Goal: Task Accomplishment & Management: Manage account settings

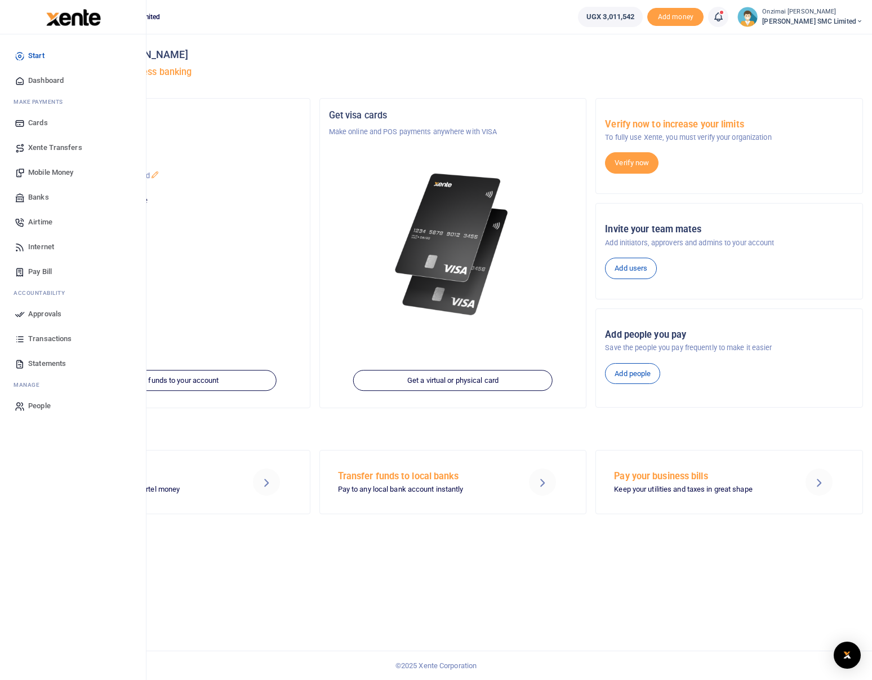
click at [44, 171] on span "Mobile Money" at bounding box center [50, 172] width 45 height 11
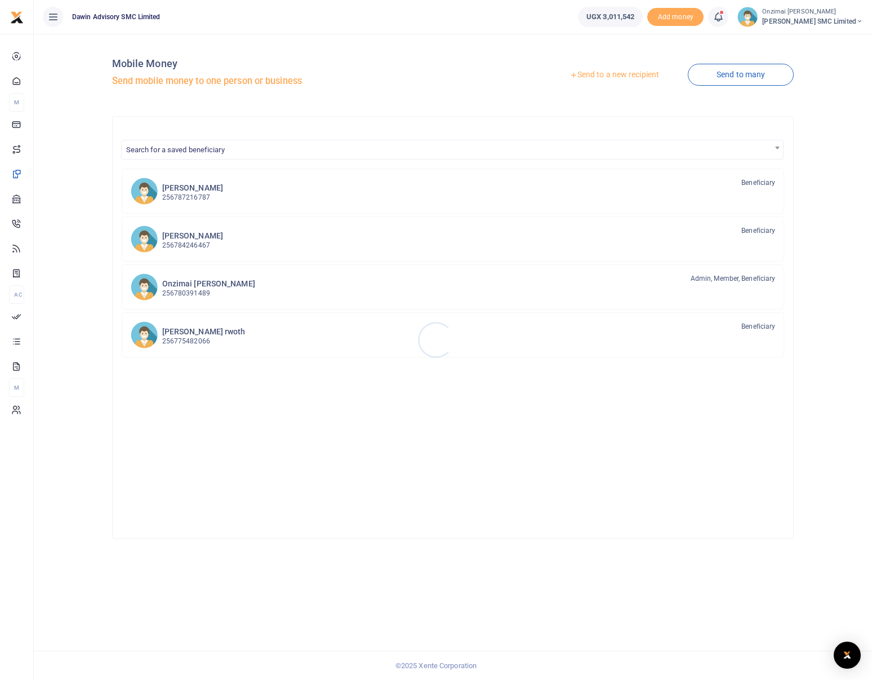
click at [623, 78] on div at bounding box center [436, 340] width 872 height 680
click at [577, 74] on link "Send to a new recipient" at bounding box center [614, 75] width 147 height 20
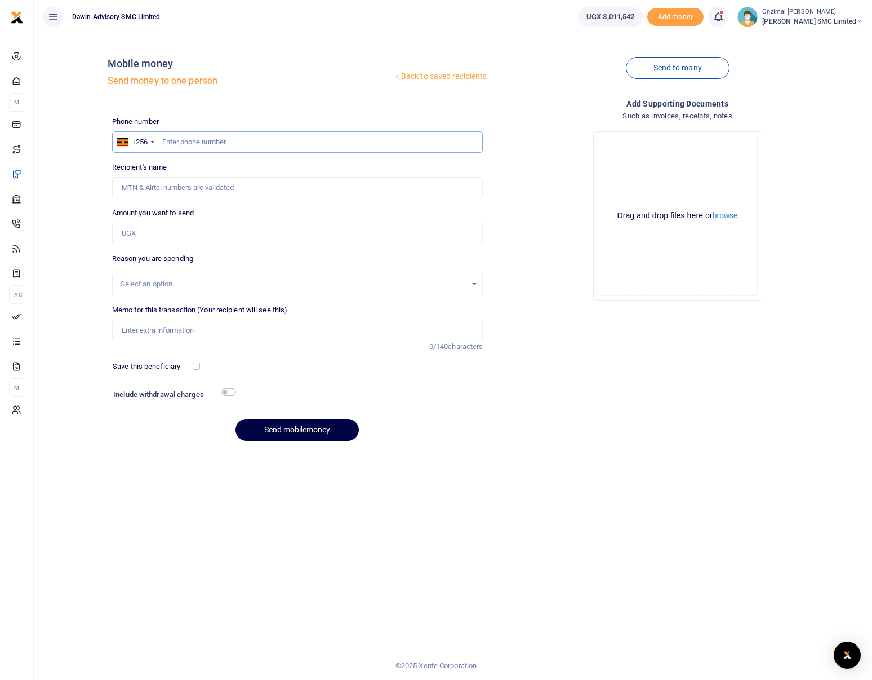
click at [185, 145] on input "text" at bounding box center [297, 141] width 371 height 21
type input "0782596048"
type input "Ronald Ocen"
type input "0782596048"
click at [176, 231] on input "Amount you want to send" at bounding box center [297, 233] width 371 height 21
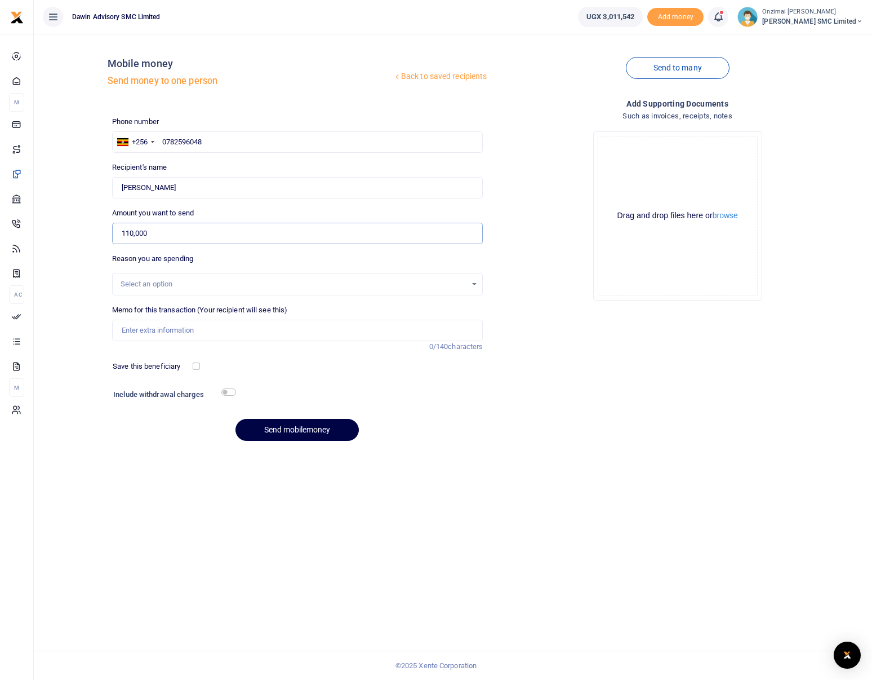
type input "110,000"
click at [167, 287] on div "Select an option" at bounding box center [294, 283] width 347 height 11
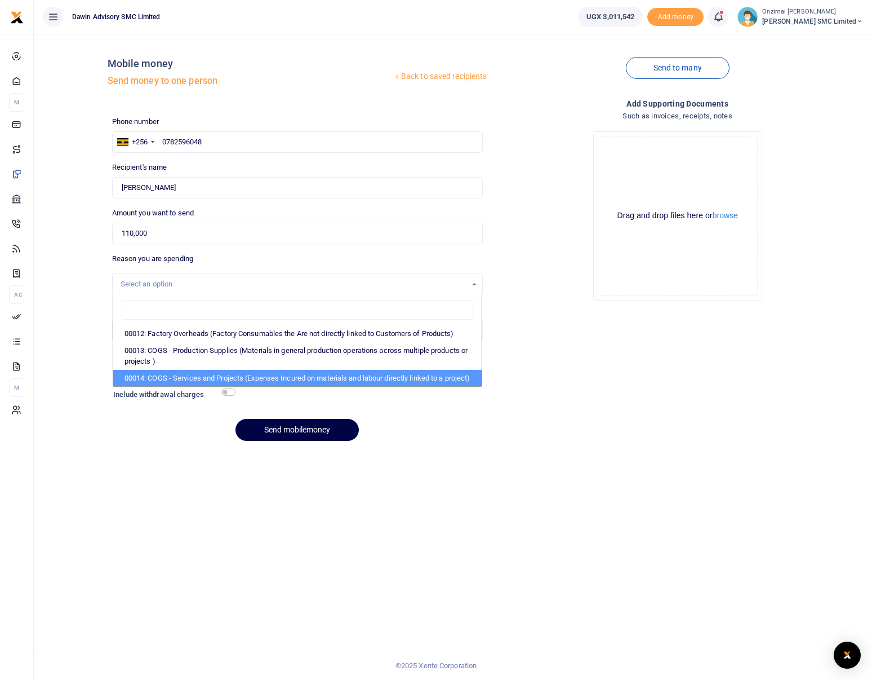
click at [206, 385] on li "00014: COGS - Services and Projects (Expenses Incured on materials and labour d…" at bounding box center [297, 378] width 369 height 17
select select "5381"
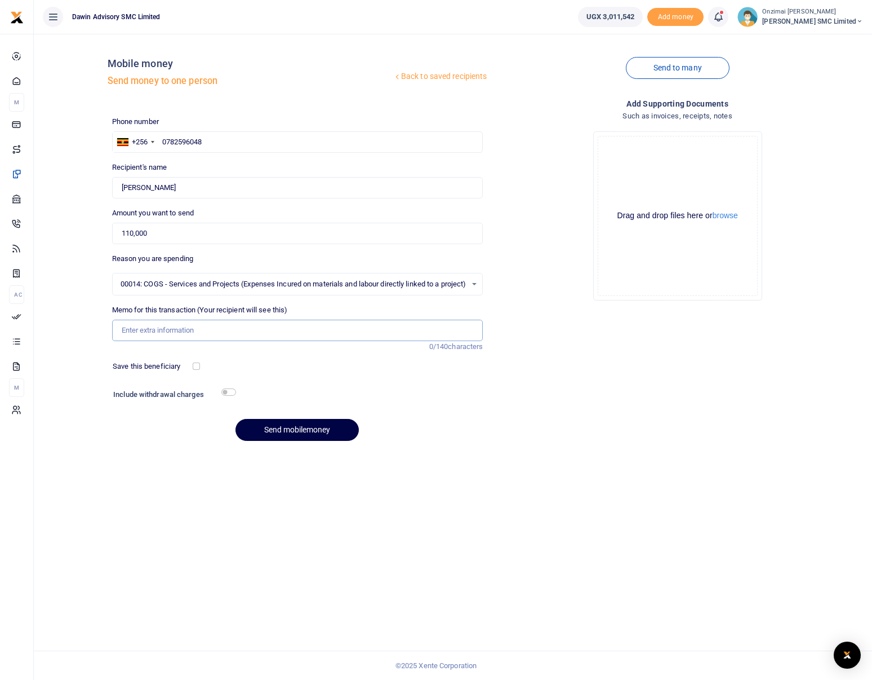
click at [170, 331] on input "Memo for this transaction (Your recipient will see this)" at bounding box center [297, 330] width 371 height 21
type input "Being"
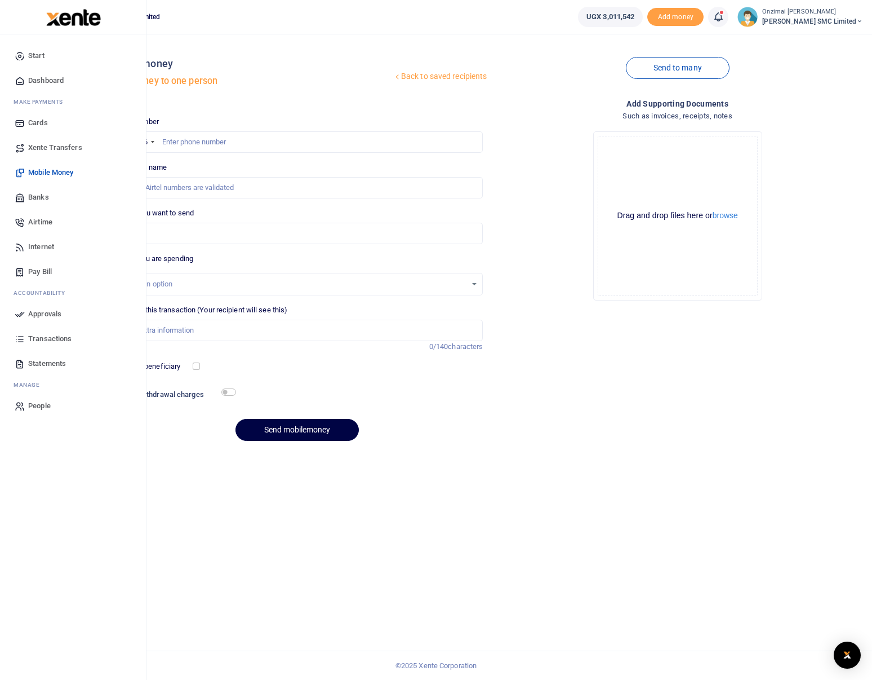
click at [55, 316] on span "Approvals" at bounding box center [44, 313] width 33 height 11
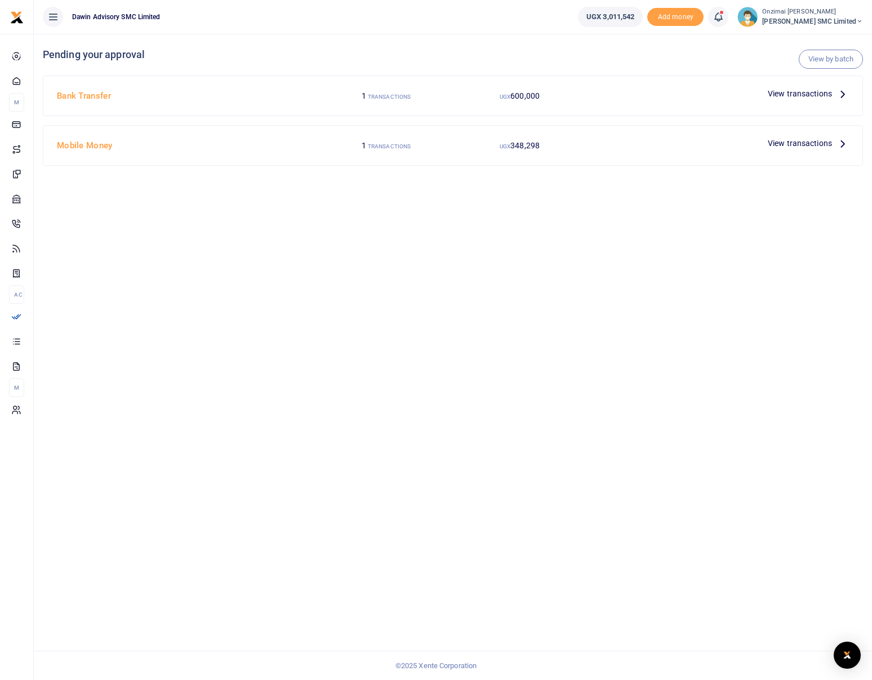
click at [381, 100] on small "TRANSACTIONS" at bounding box center [389, 97] width 43 height 6
click at [787, 138] on span "View transactions" at bounding box center [800, 143] width 64 height 12
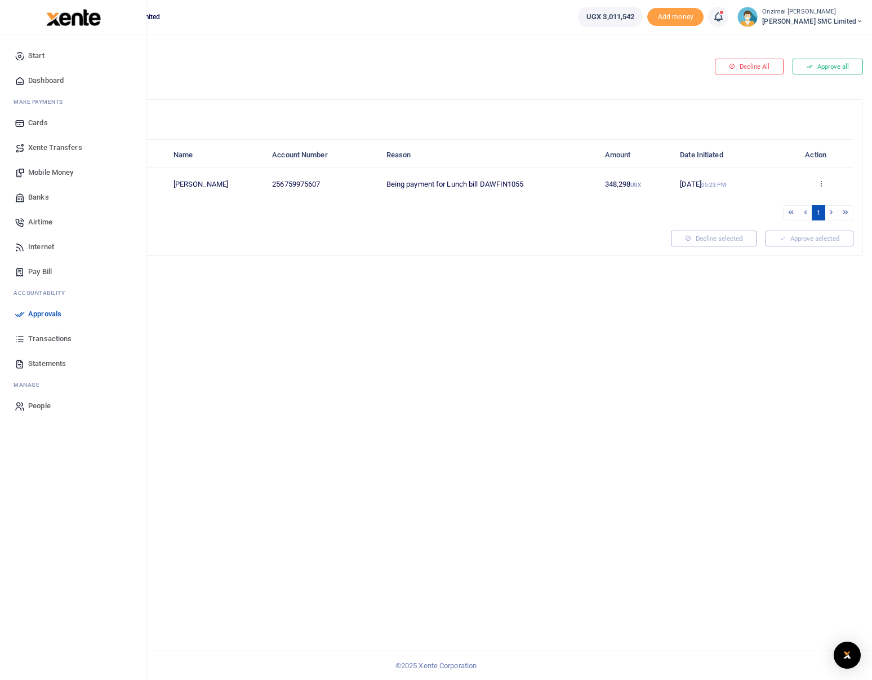
click at [46, 171] on span "Mobile Money" at bounding box center [50, 172] width 45 height 11
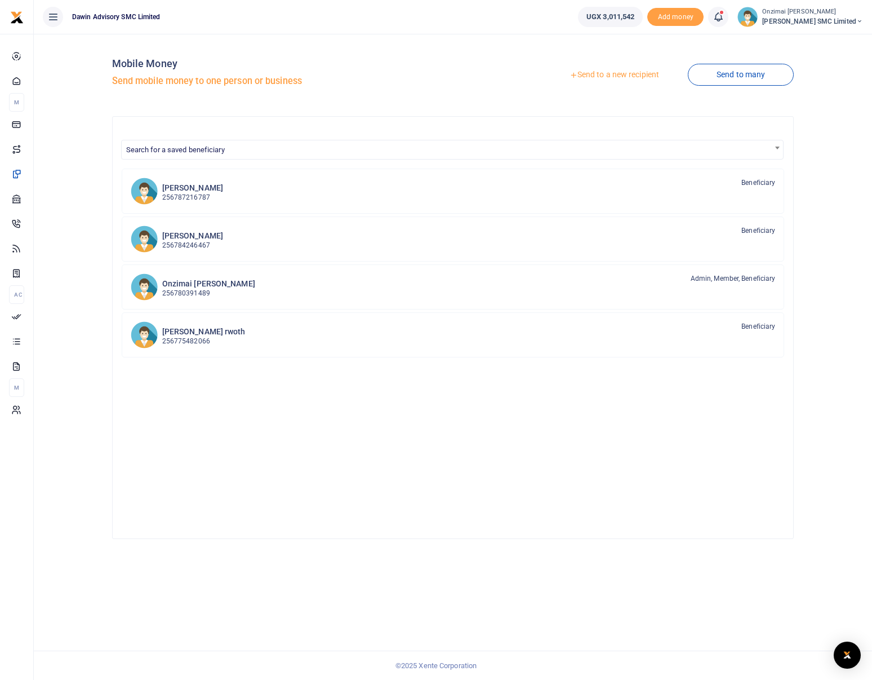
click at [648, 75] on link "Send to a new recipient" at bounding box center [614, 75] width 147 height 20
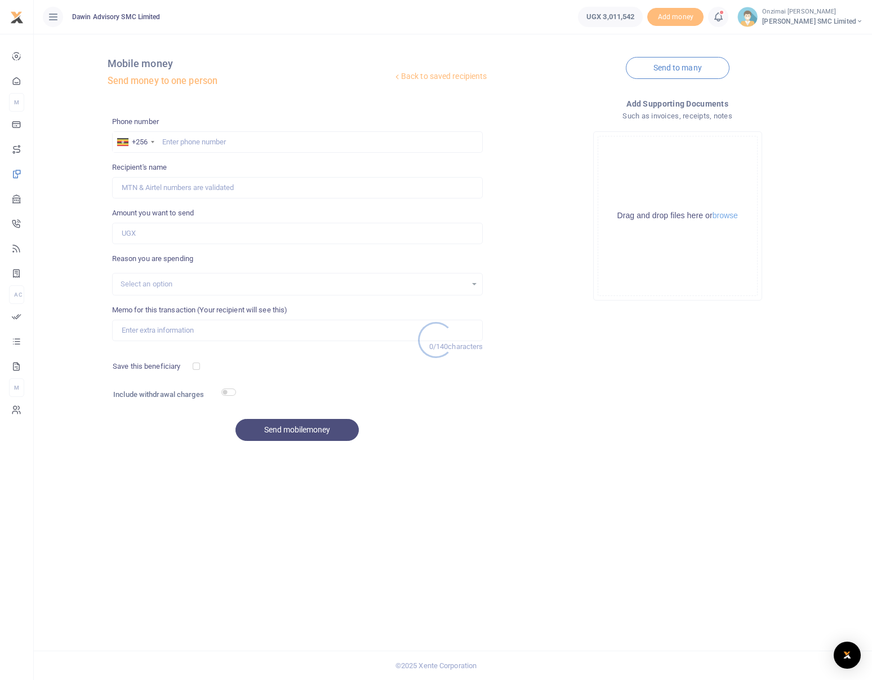
click at [179, 141] on div at bounding box center [436, 340] width 872 height 680
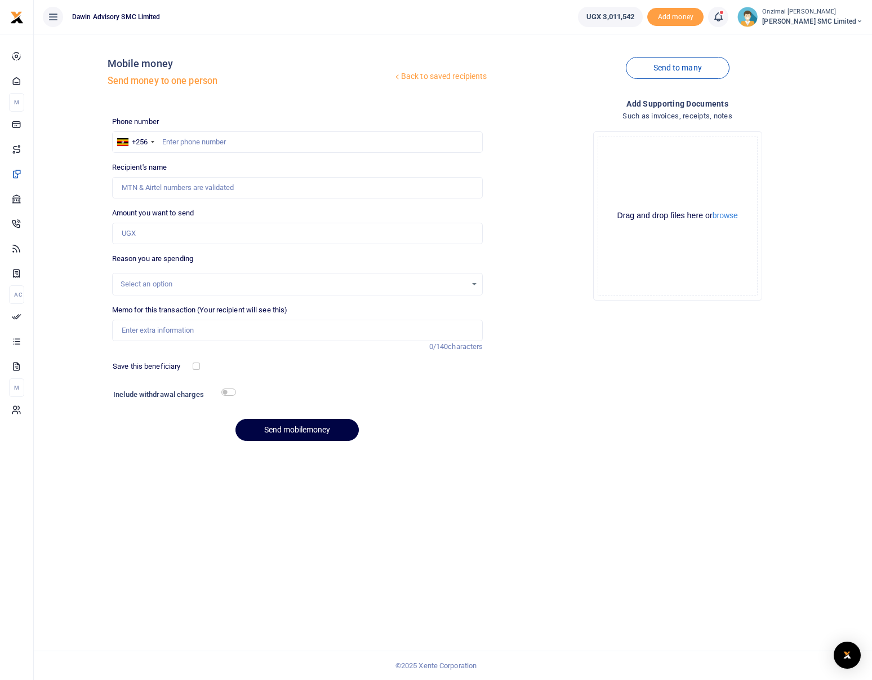
click at [172, 143] on div at bounding box center [436, 340] width 872 height 680
click at [172, 143] on input "text" at bounding box center [297, 141] width 371 height 21
paste input "0782596048 ocen [PERSON_NAME]"
type input "0782596048"
type input "Ronald Ocen"
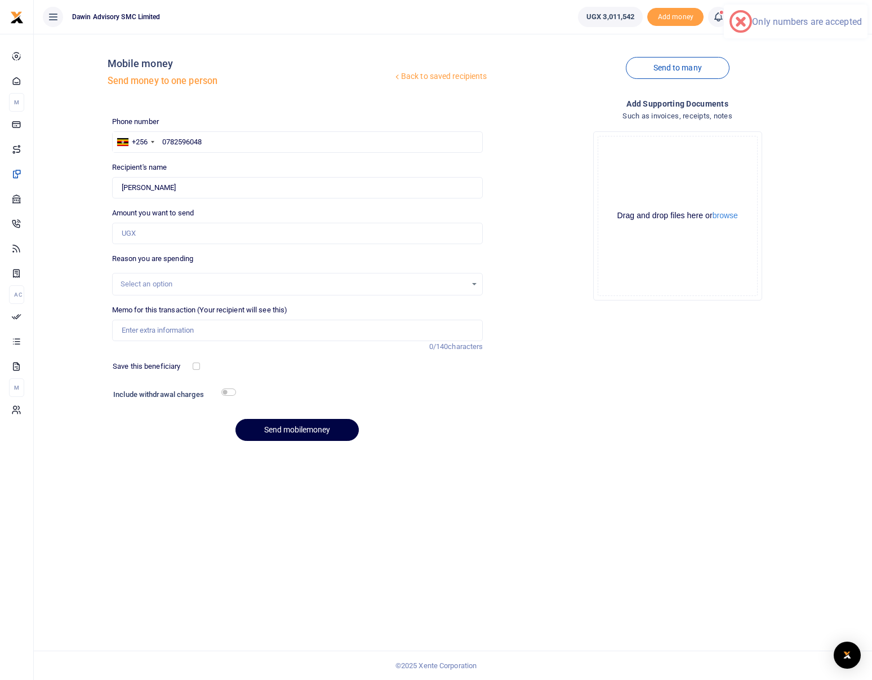
click at [275, 101] on div "Back to saved recipients Mobile money Send money to one person" at bounding box center [298, 75] width 380 height 64
click at [147, 234] on input "Amount you want to send" at bounding box center [297, 233] width 371 height 21
type input "1"
type input "110,000"
click at [236, 391] on input "checkbox" at bounding box center [228, 391] width 15 height 7
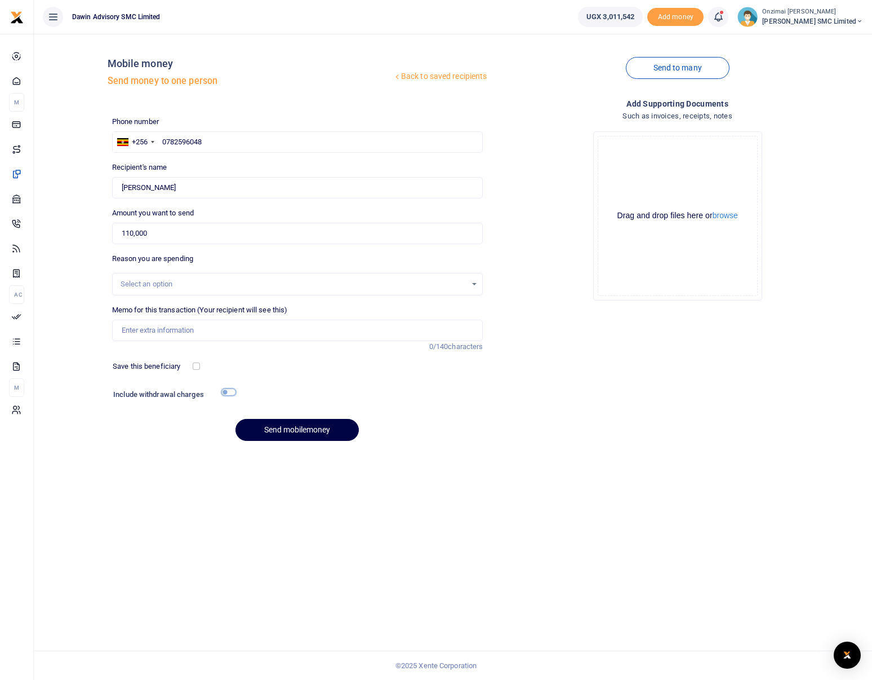
checkbox input "true"
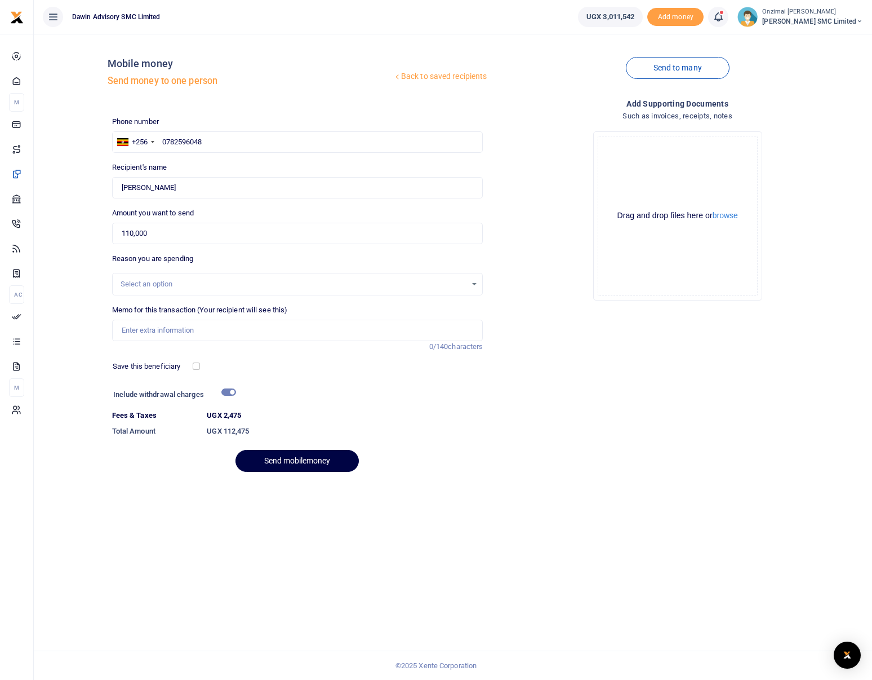
click at [130, 280] on div "Select an option" at bounding box center [294, 283] width 347 height 11
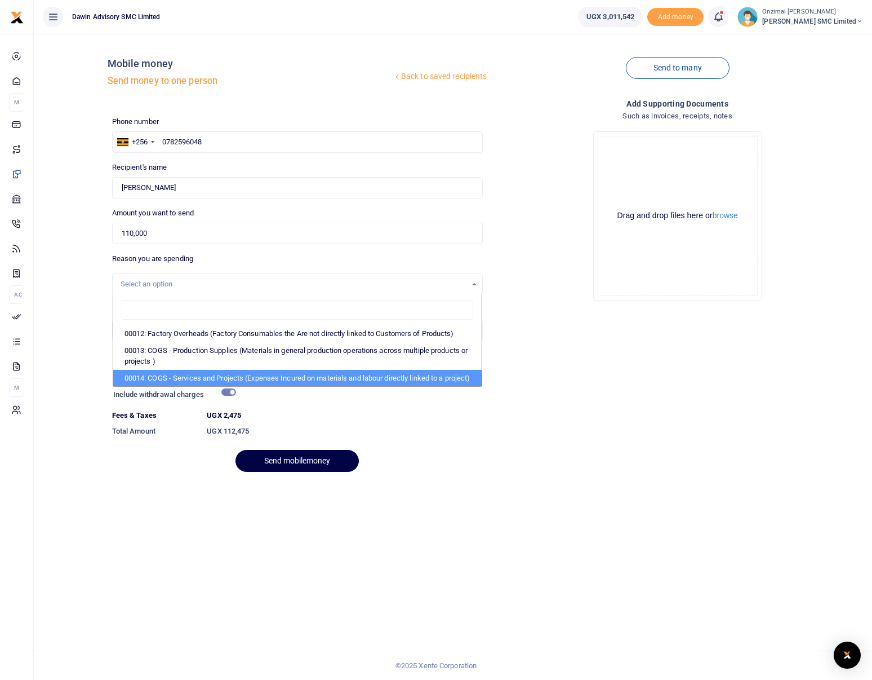
click at [176, 382] on li "00014: COGS - Services and Projects (Expenses Incured on materials and labour d…" at bounding box center [297, 378] width 369 height 17
select select "5381"
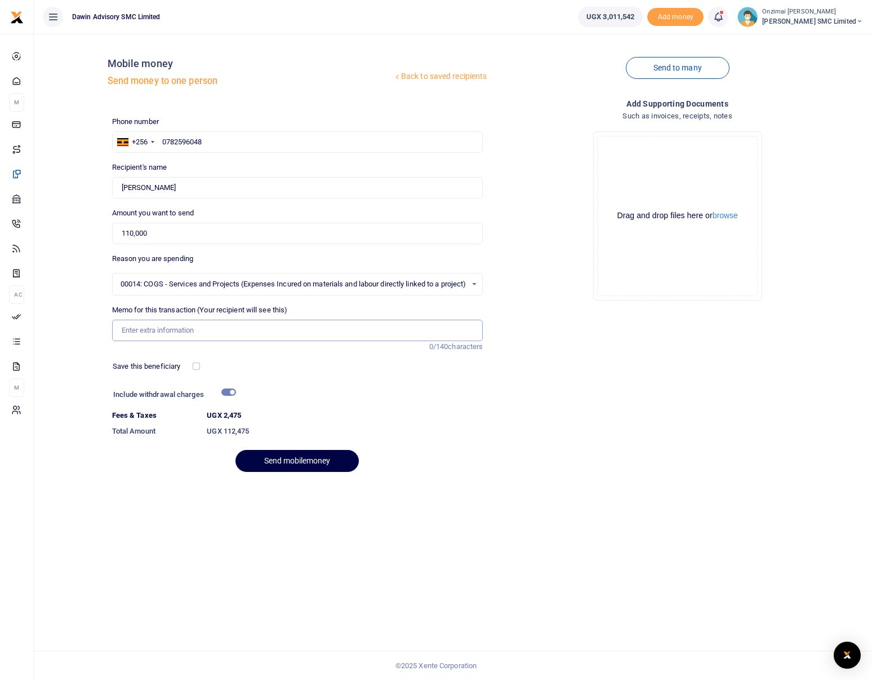
click at [157, 333] on input "Memo for this transaction (Your recipient will see this)" at bounding box center [297, 330] width 371 height 21
type input "Being payment for"
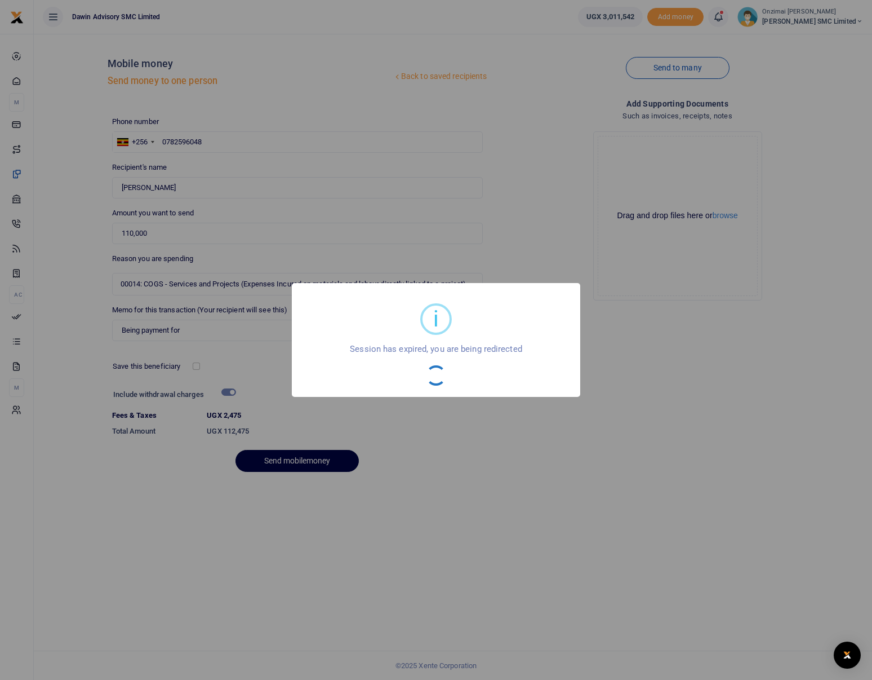
click at [178, 325] on div "i × Session has expired, you are being redirected OK No Cancel" at bounding box center [436, 340] width 872 height 680
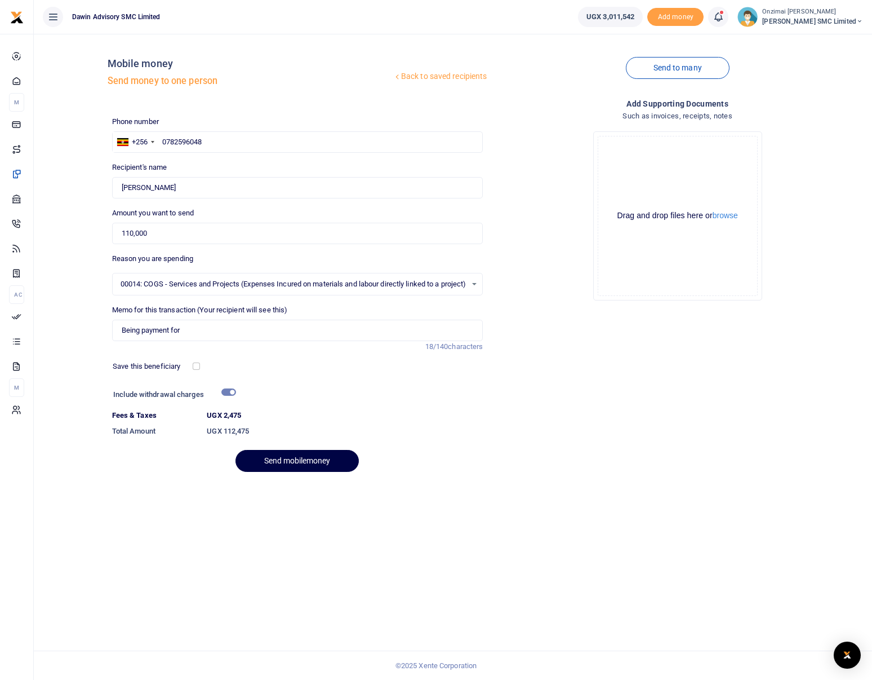
click at [280, 451] on div "i × Session has expired, you are being redirected OK No Cancel" at bounding box center [436, 340] width 872 height 680
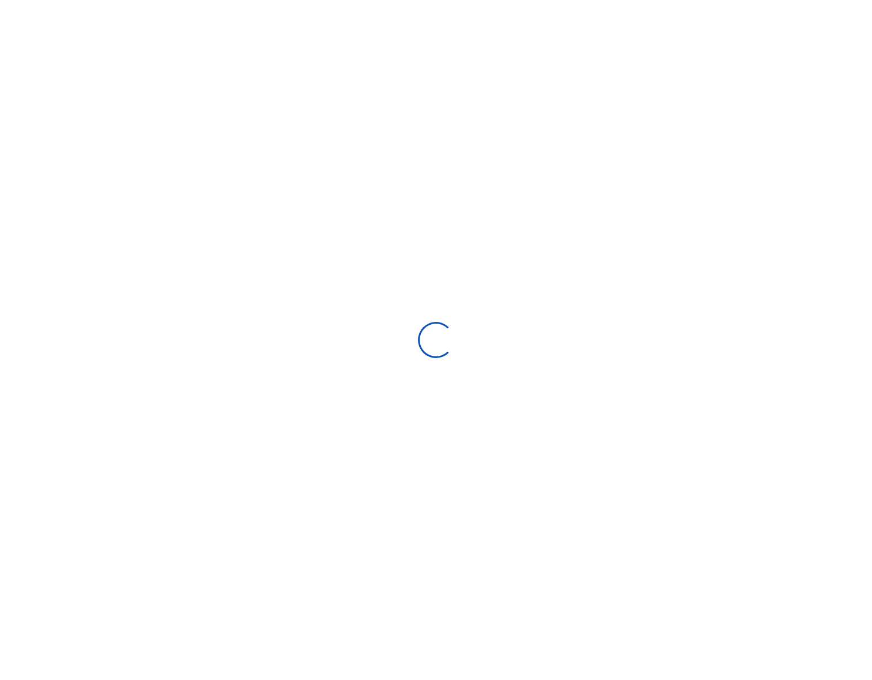
select select
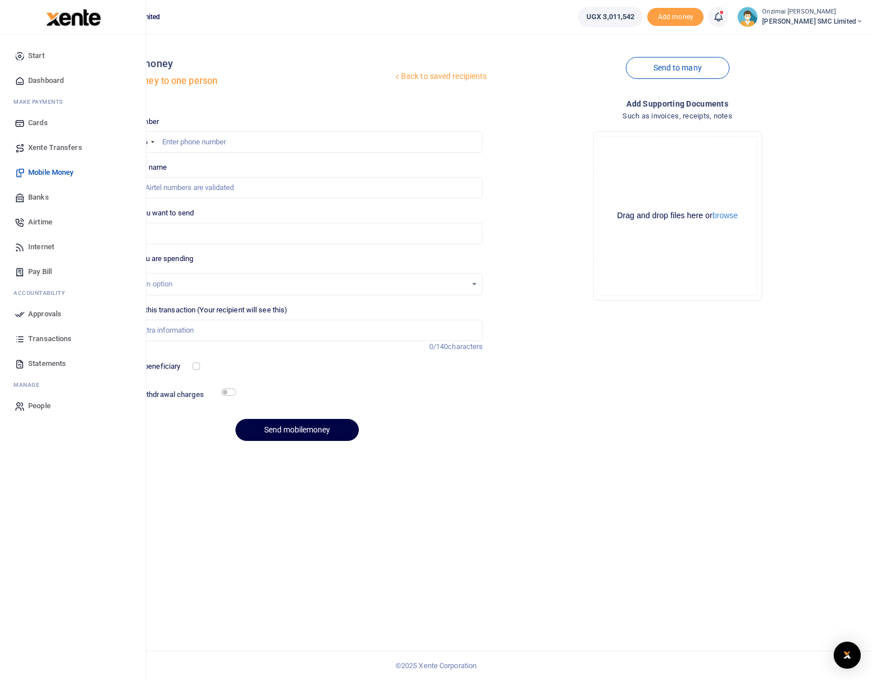
click at [41, 316] on span "Approvals" at bounding box center [44, 313] width 33 height 11
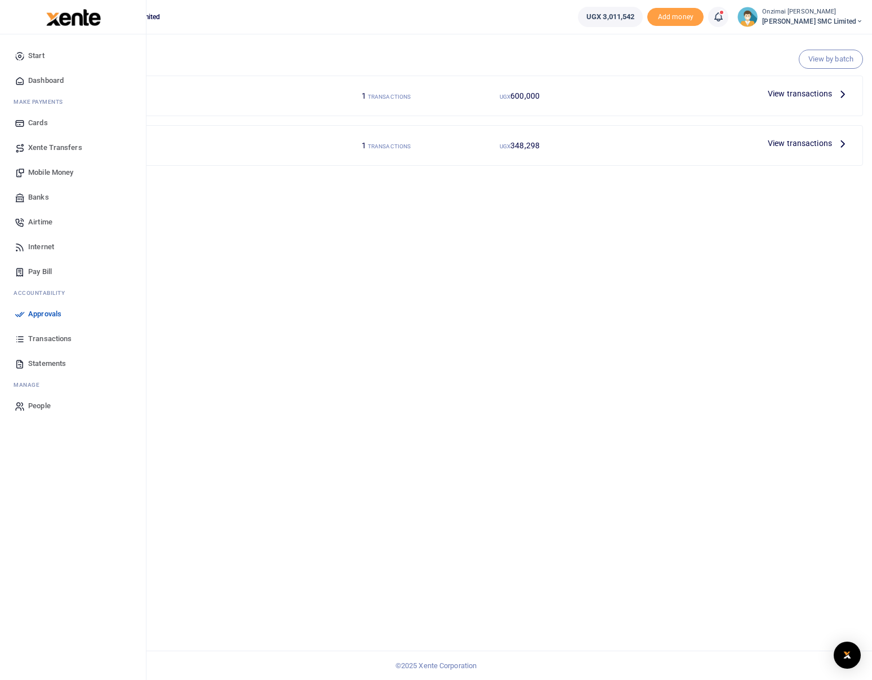
click at [48, 170] on span "Mobile Money" at bounding box center [50, 172] width 45 height 11
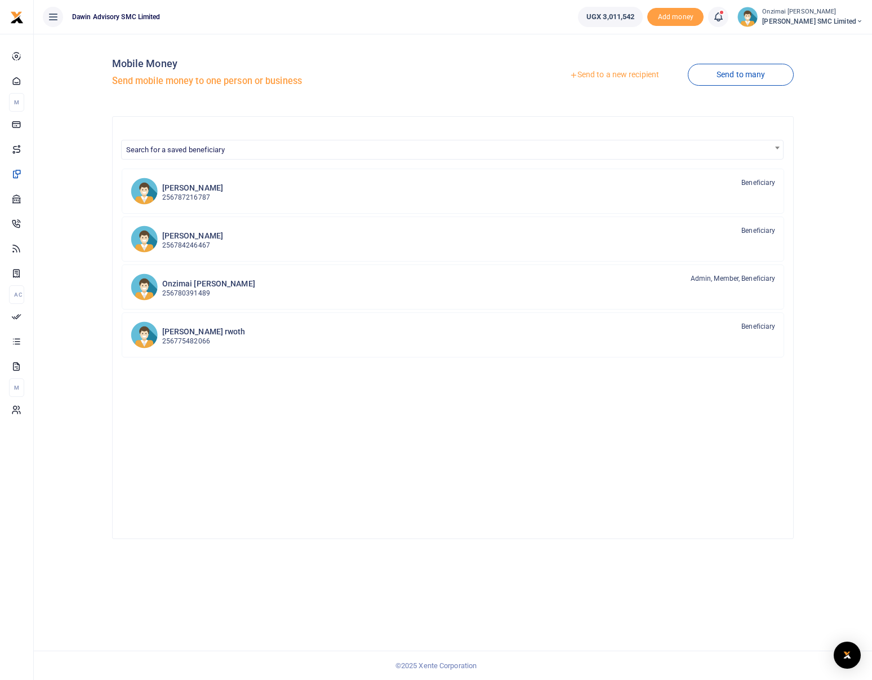
click at [617, 72] on link "Send to a new recipient" at bounding box center [614, 75] width 147 height 20
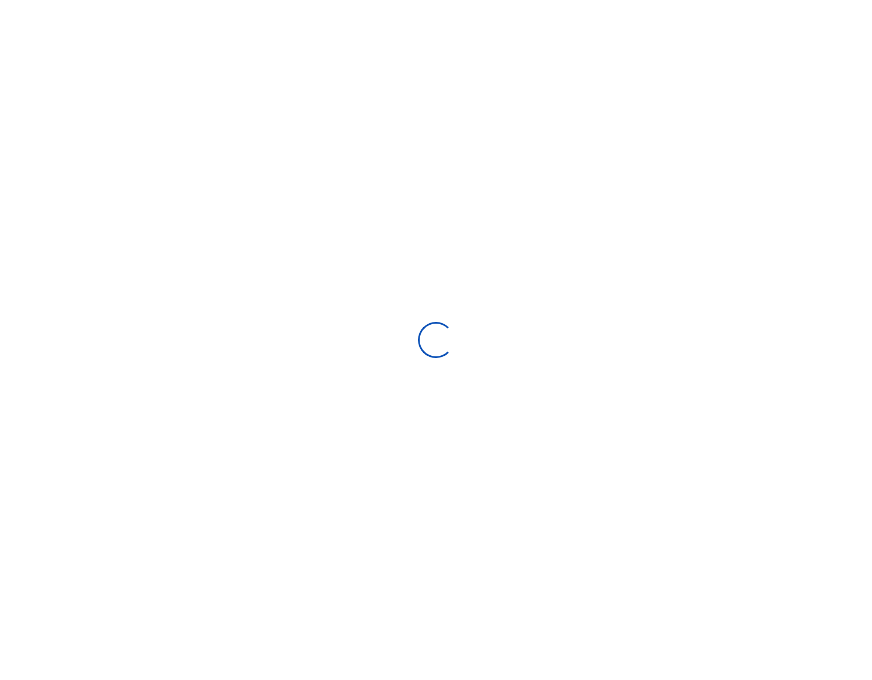
select select
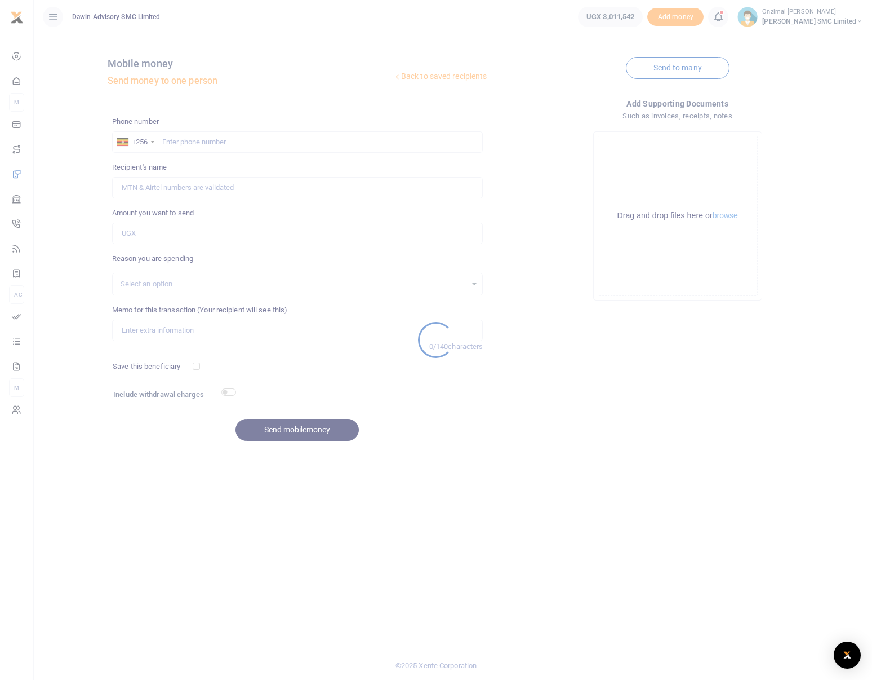
click at [189, 142] on div at bounding box center [436, 340] width 872 height 680
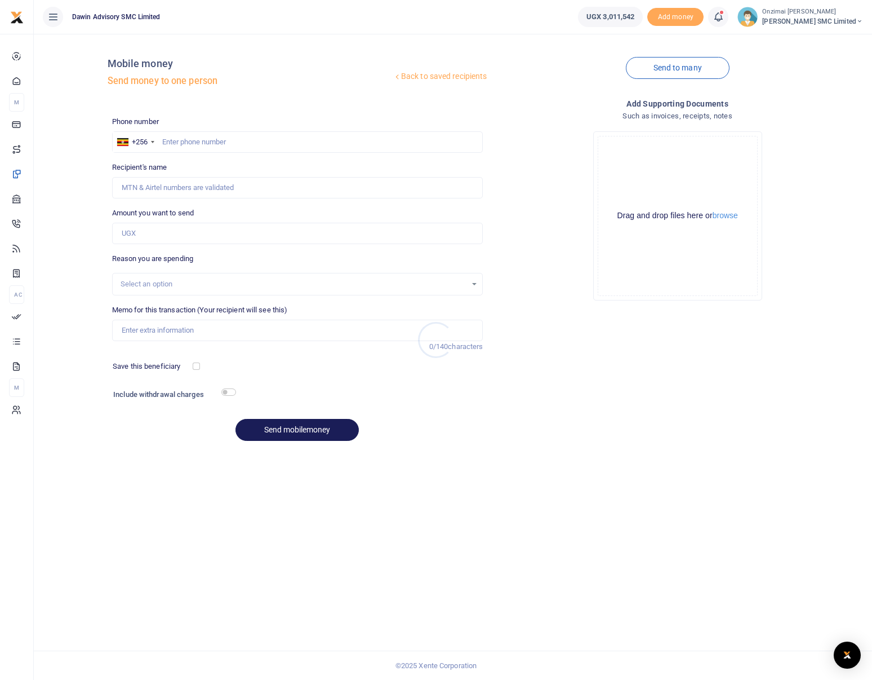
click at [189, 140] on div at bounding box center [436, 340] width 872 height 680
click at [182, 146] on input "text" at bounding box center [297, 141] width 371 height 21
paste input "0782596048 ocen ronald"
type input "0782596048"
type input "Ronald Ocen"
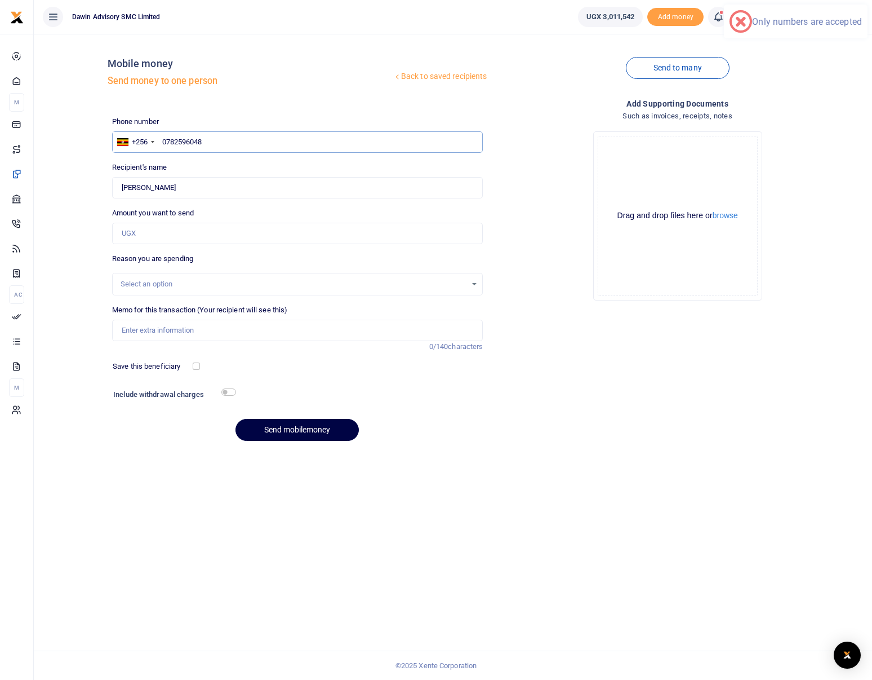
click at [162, 141] on input "0782596048" at bounding box center [297, 141] width 371 height 21
click at [256, 140] on input "0782596048" at bounding box center [297, 141] width 371 height 21
type input "0782596048"
click at [420, 207] on div "Amount you want to send Amount is required." at bounding box center [297, 225] width 371 height 37
click at [168, 233] on input "Amount you want to send" at bounding box center [297, 233] width 371 height 21
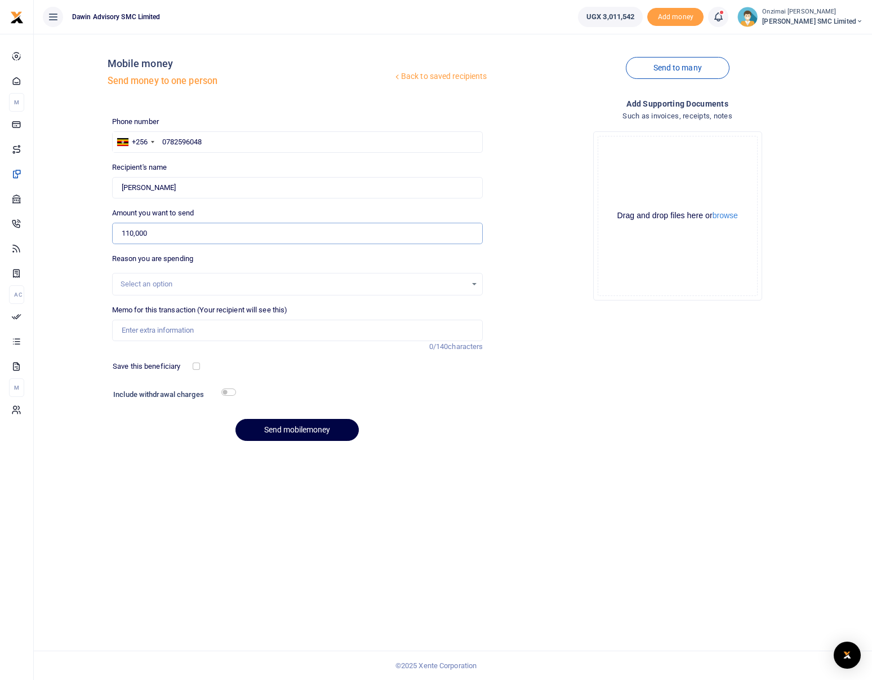
type input "110,000"
click at [143, 282] on div "Select an option" at bounding box center [294, 283] width 347 height 11
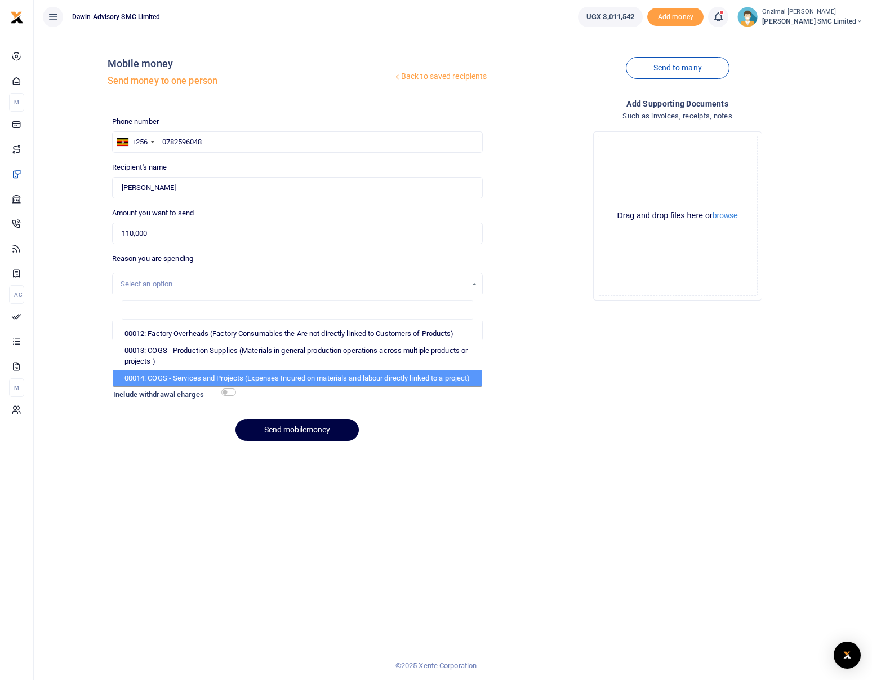
click at [162, 386] on li "00014: COGS - Services and Projects (Expenses Incured on materials and labour d…" at bounding box center [297, 378] width 369 height 17
select select "5381"
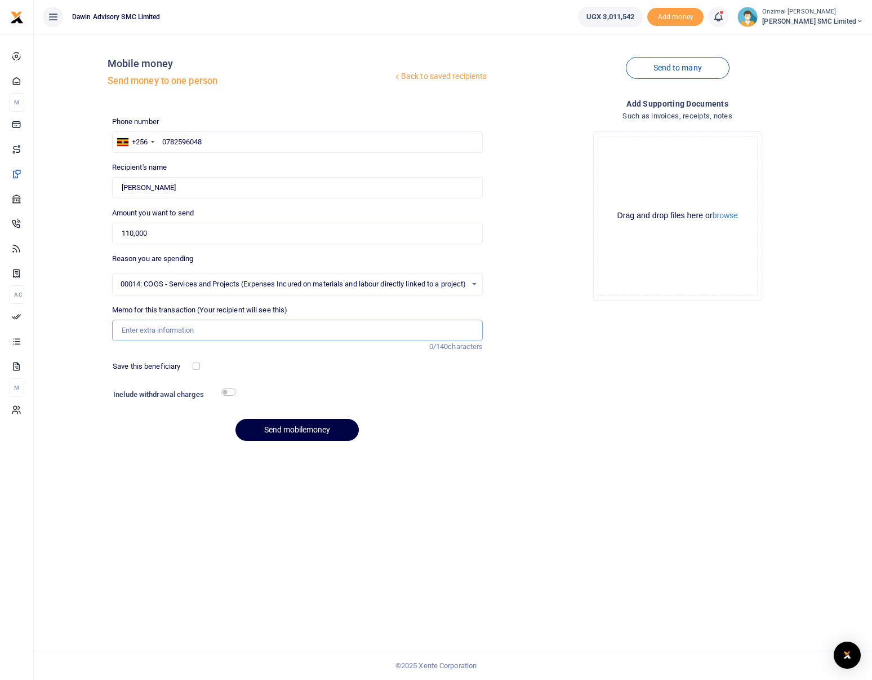
click at [152, 336] on input "Memo for this transaction (Your recipient will see this)" at bounding box center [297, 330] width 371 height 21
type input "Being payment for Liquid soap and Labour for hinges in the birthing Center"
click at [232, 393] on input "checkbox" at bounding box center [228, 391] width 15 height 7
checkbox input "true"
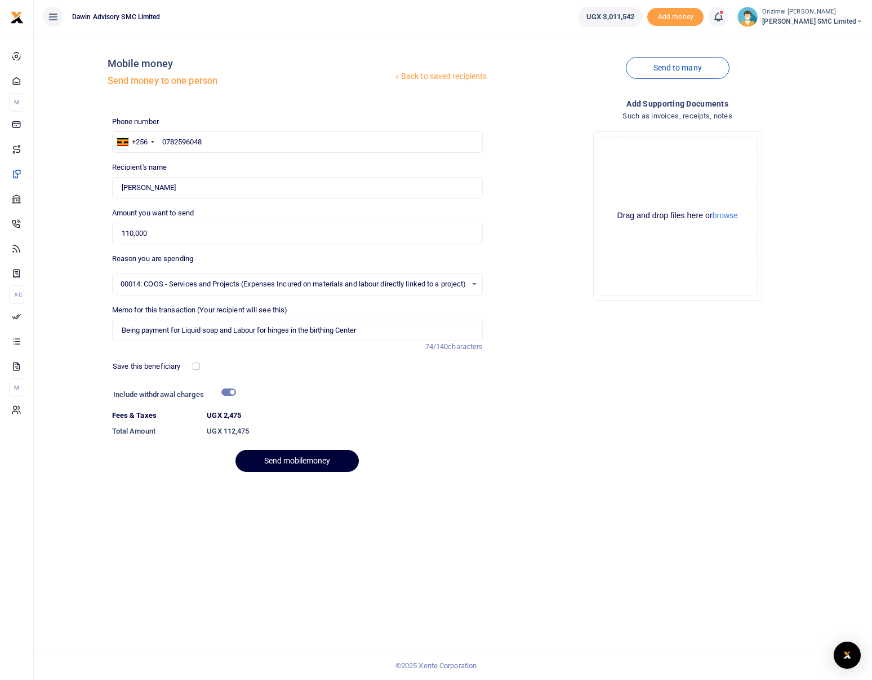
click at [299, 460] on button "Send mobilemoney" at bounding box center [297, 461] width 123 height 22
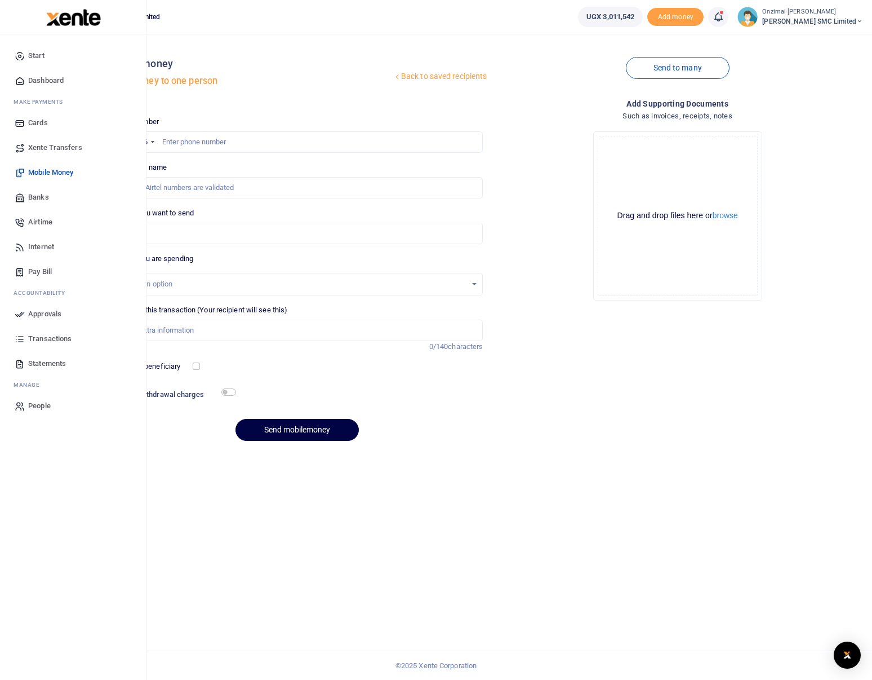
click at [45, 311] on span "Approvals" at bounding box center [44, 313] width 33 height 11
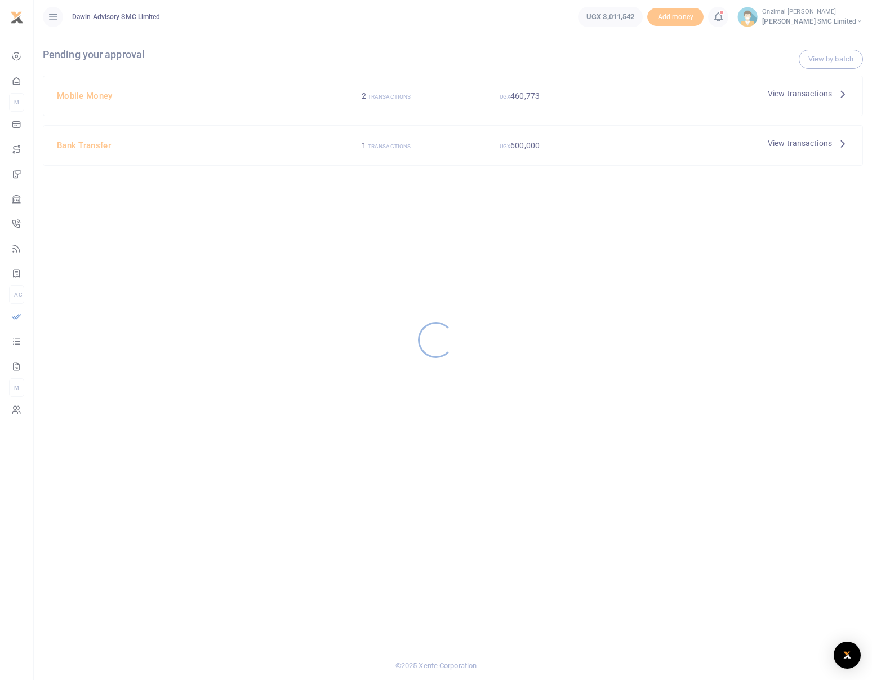
click at [794, 92] on div at bounding box center [436, 340] width 872 height 680
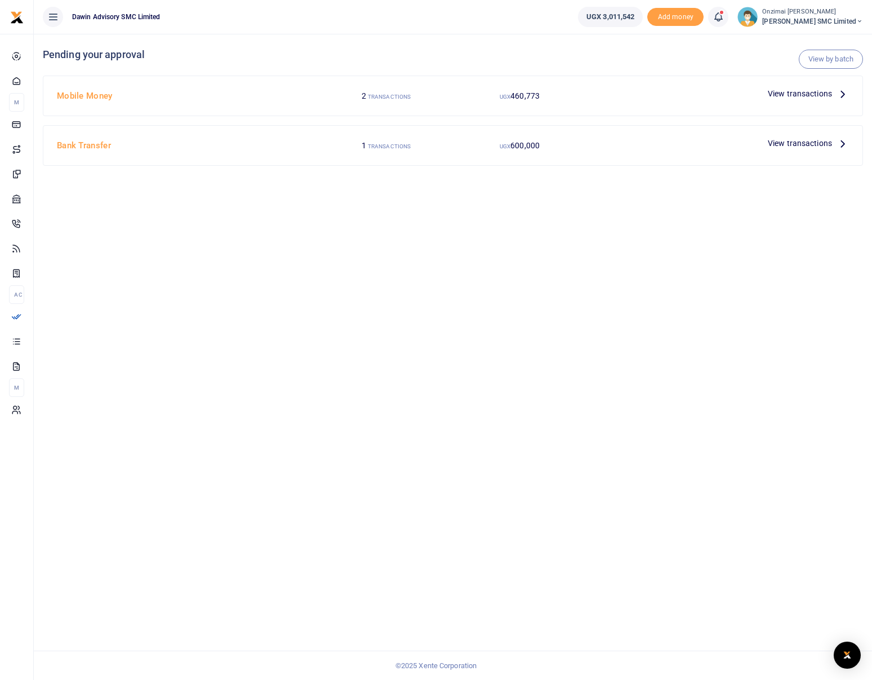
click at [778, 92] on span "View transactions" at bounding box center [800, 93] width 64 height 12
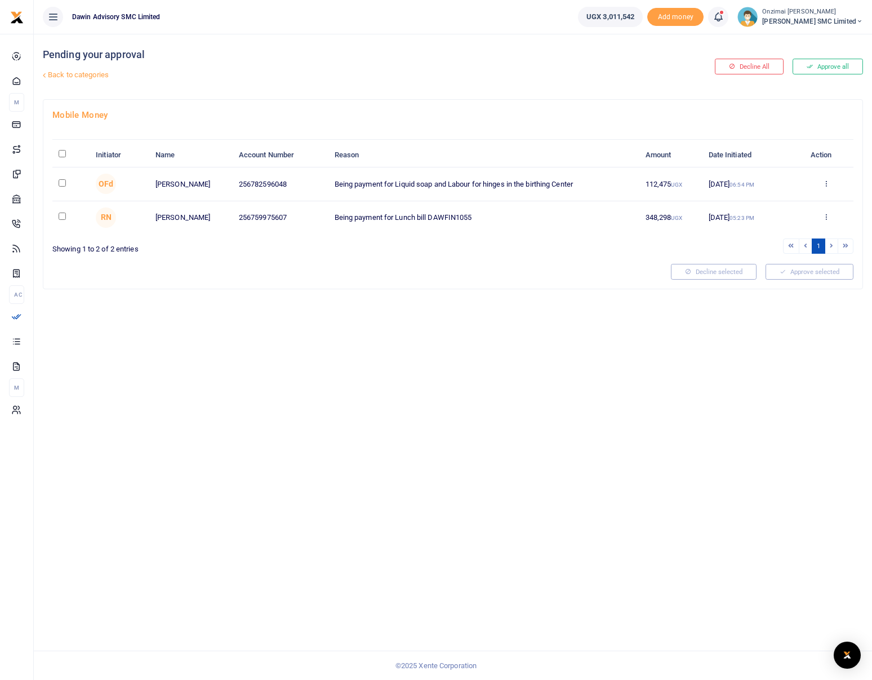
click at [64, 183] on input "checkbox" at bounding box center [62, 182] width 7 height 7
checkbox input "true"
click at [807, 275] on button "Approve selected (1)" at bounding box center [806, 272] width 96 height 16
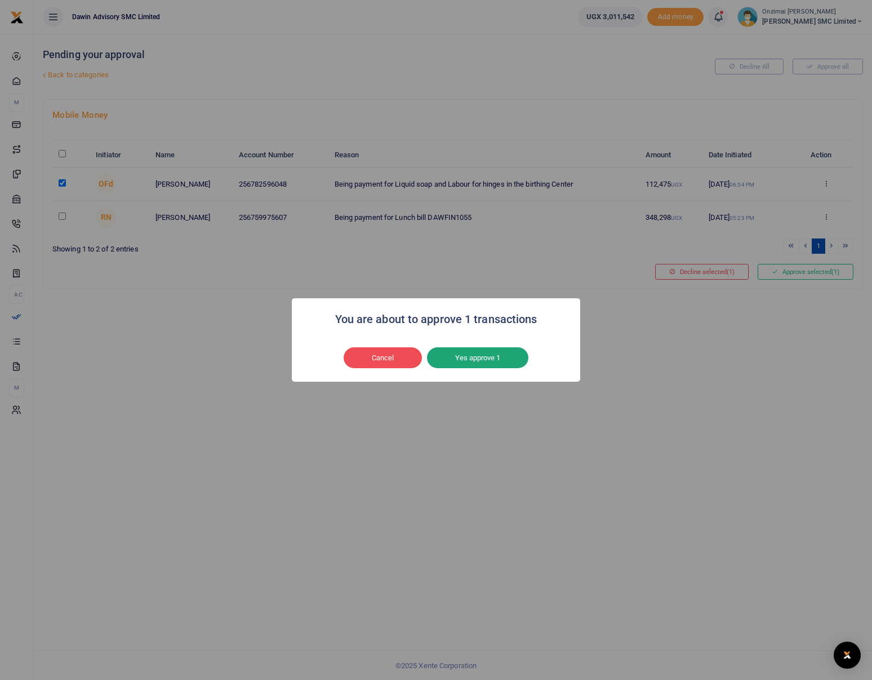
click at [492, 357] on button "Yes approve 1" at bounding box center [477, 357] width 101 height 21
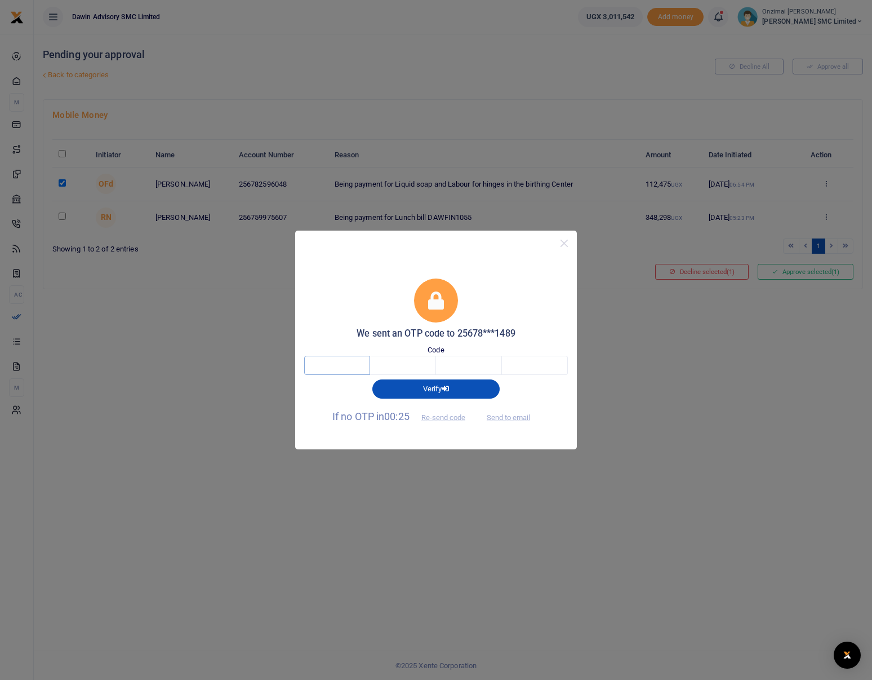
click at [339, 369] on input "text" at bounding box center [337, 365] width 66 height 19
type input "6"
type input "4"
type input "6"
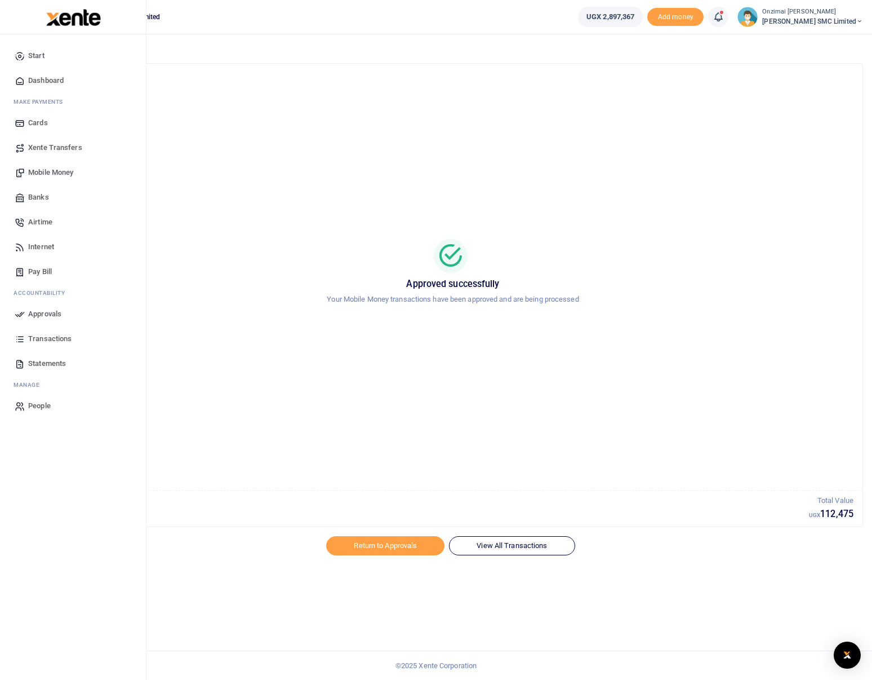
click at [51, 173] on span "Mobile Money" at bounding box center [50, 172] width 45 height 11
